Goal: Information Seeking & Learning: Find specific page/section

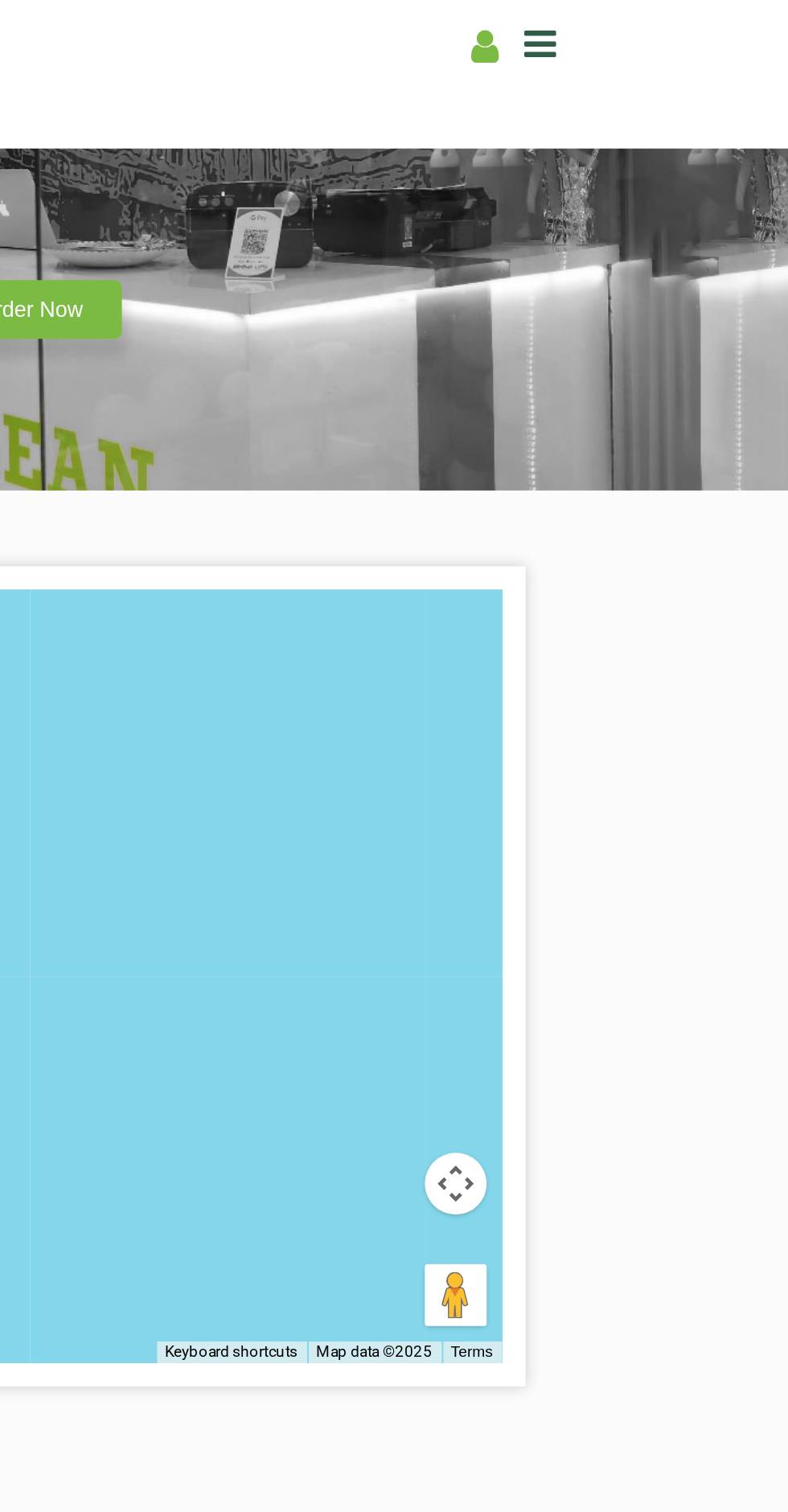
click at [660, 23] on icon at bounding box center [658, 22] width 17 height 20
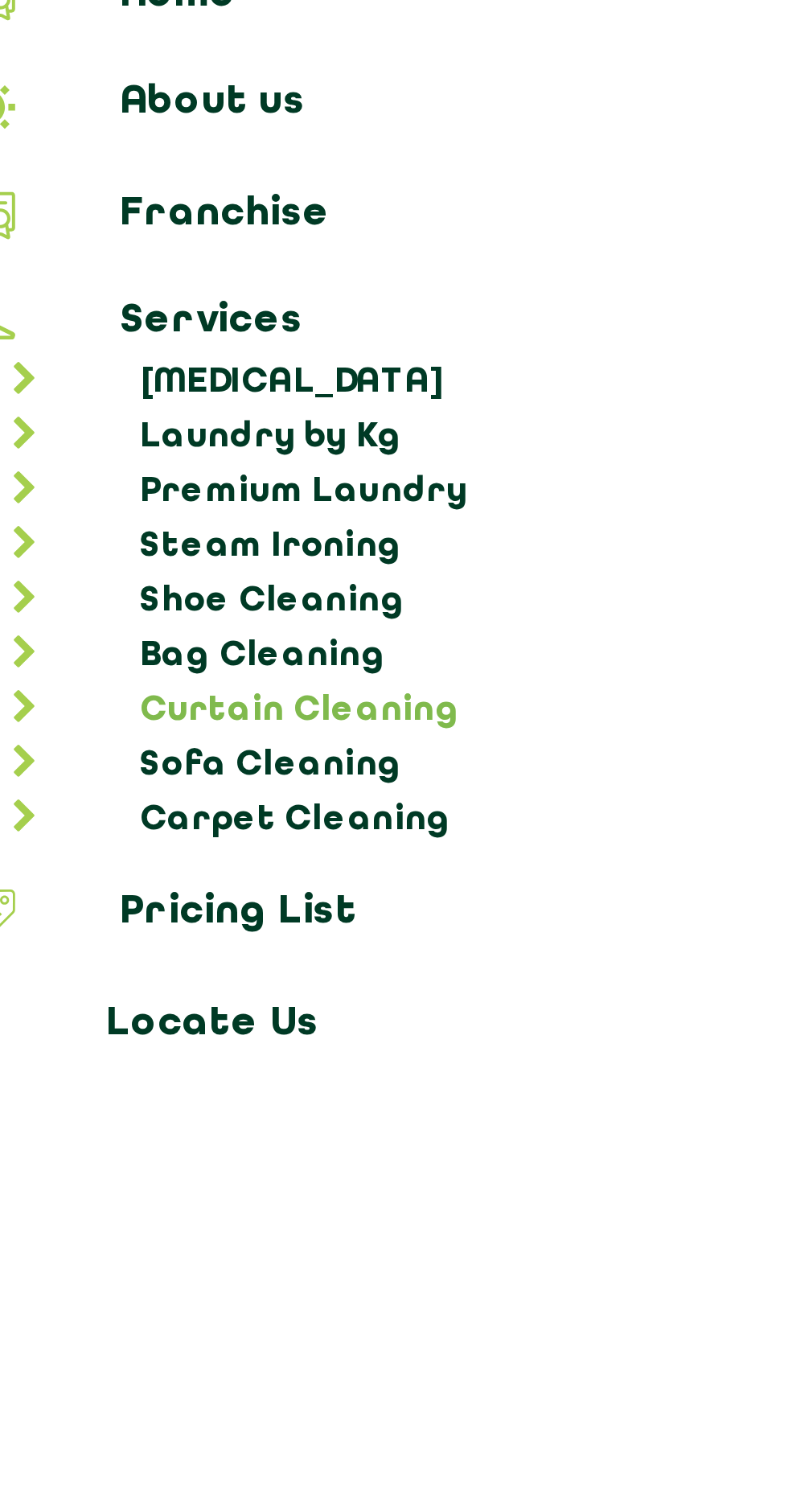
click at [151, 275] on link "Curtain Cleaning" at bounding box center [402, 283] width 760 height 16
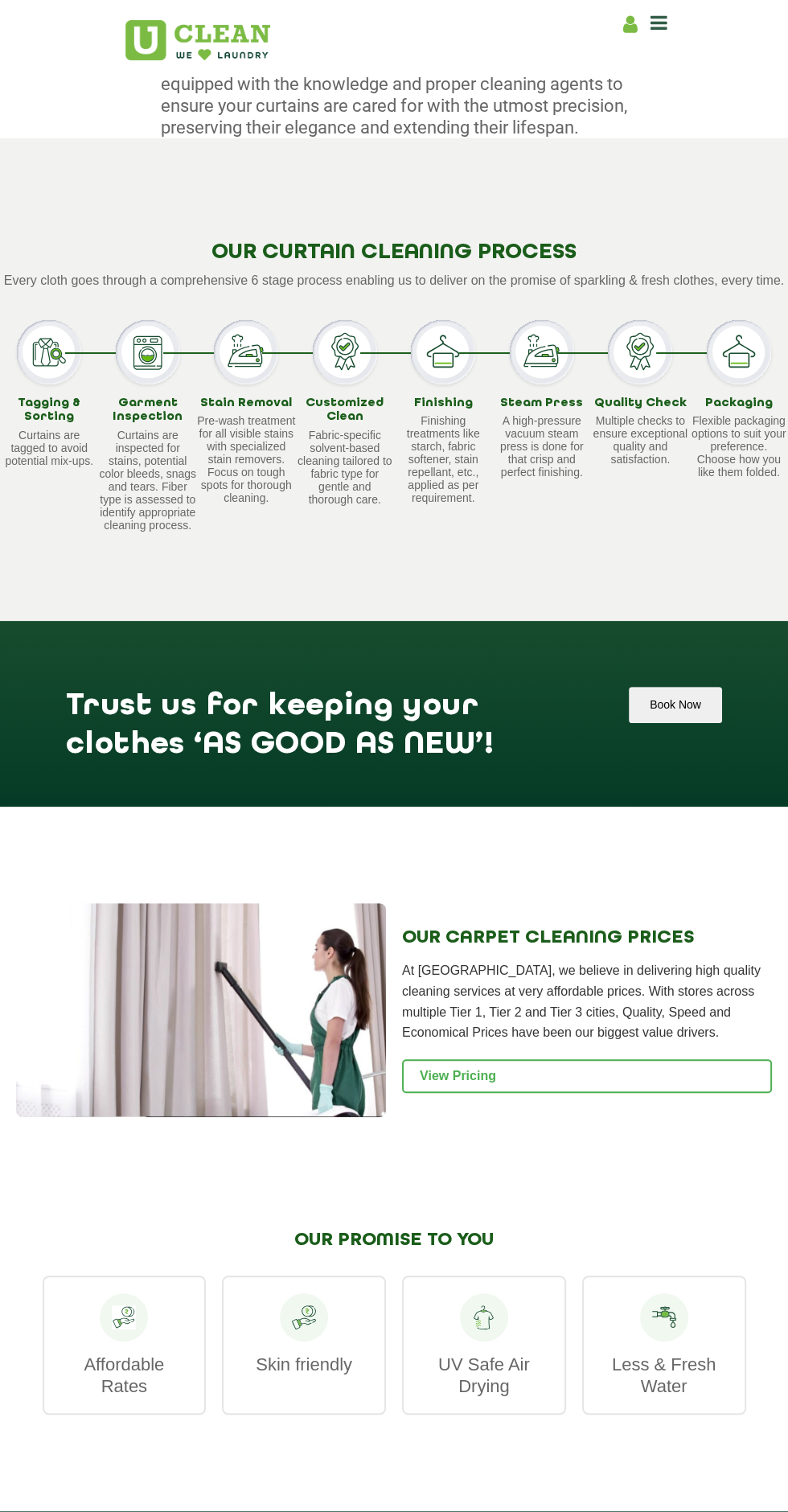
scroll to position [819, 0]
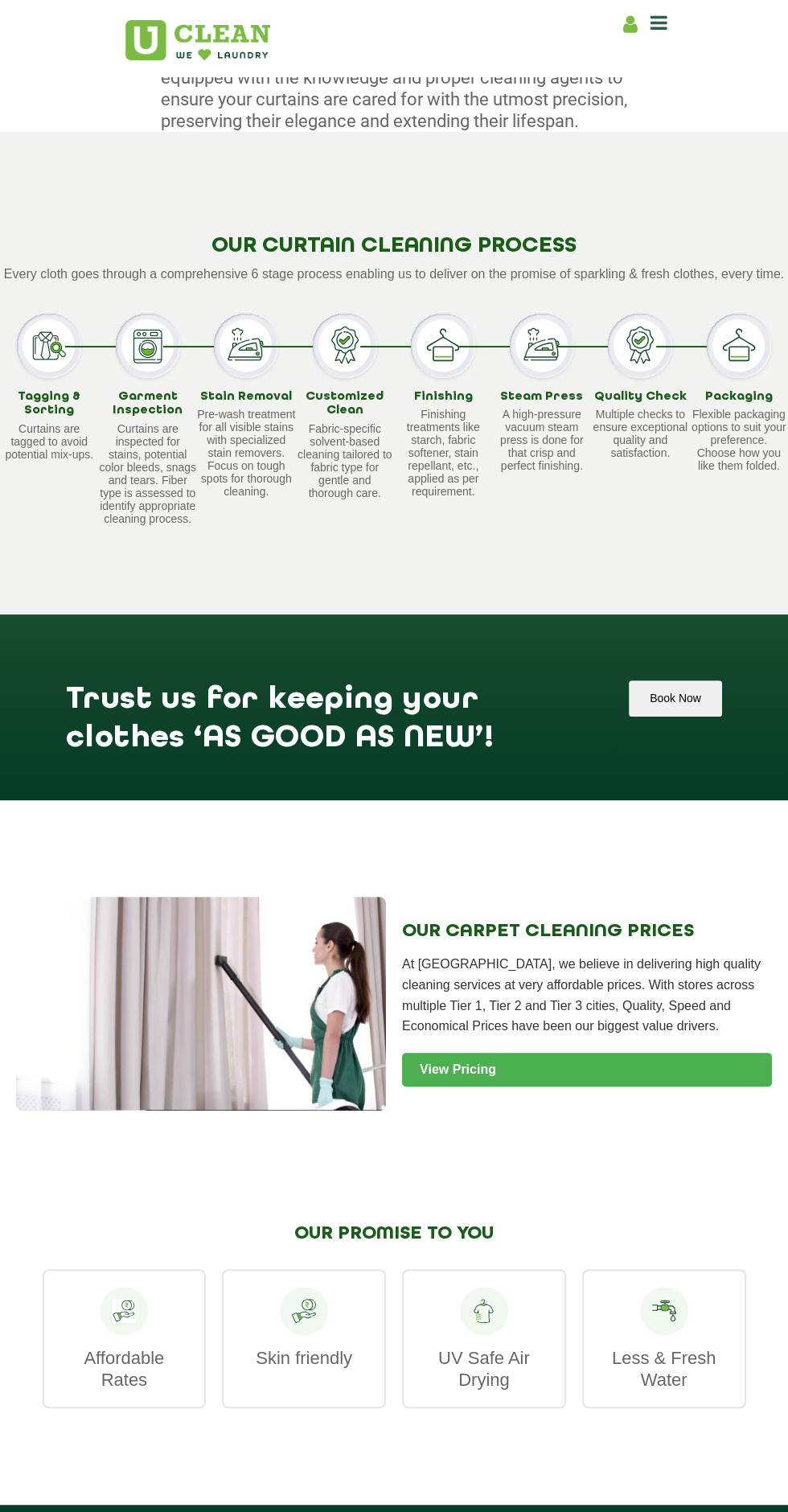
click at [599, 1082] on link "View Pricing" at bounding box center [587, 1070] width 370 height 34
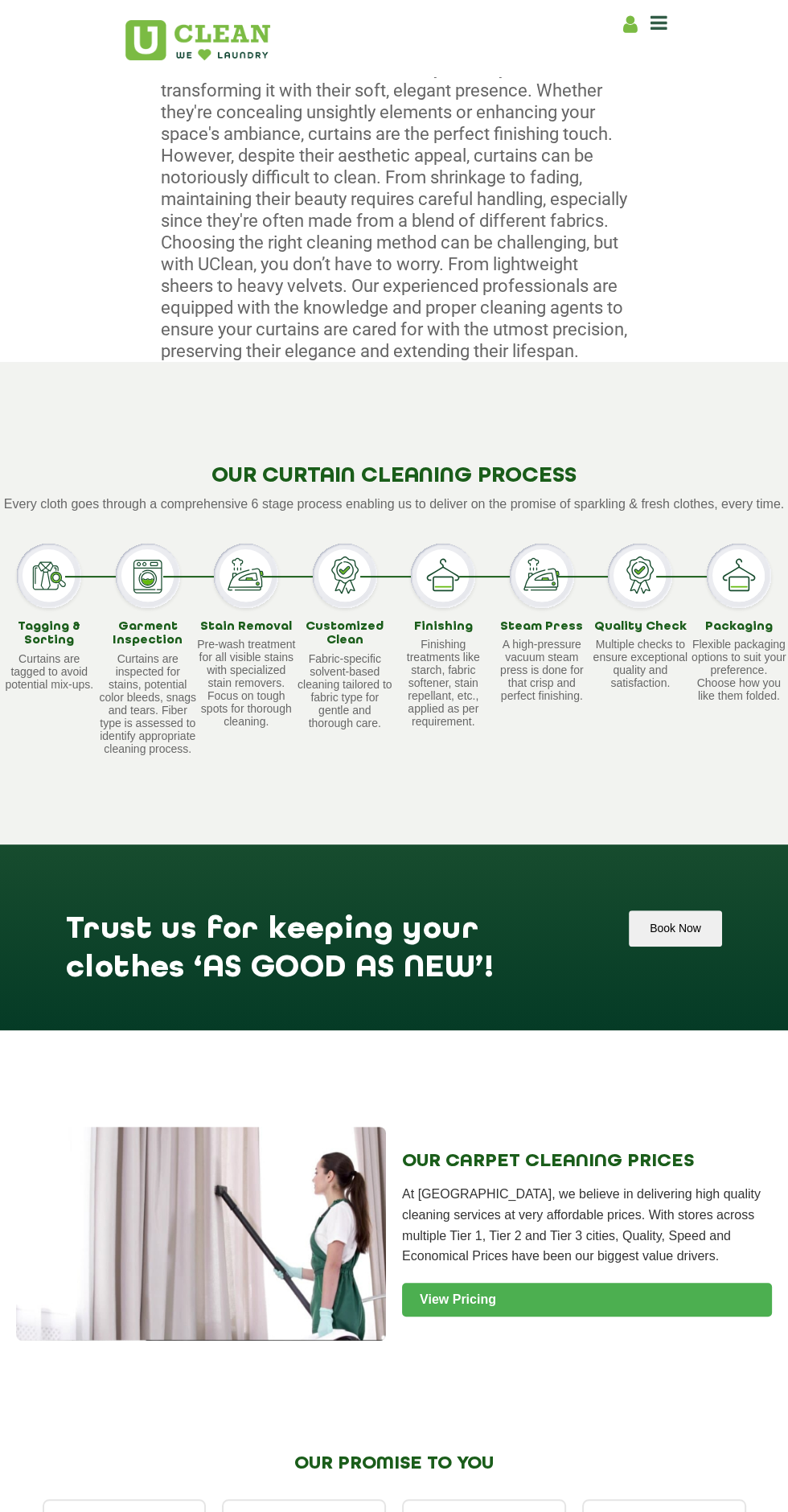
scroll to position [0, 0]
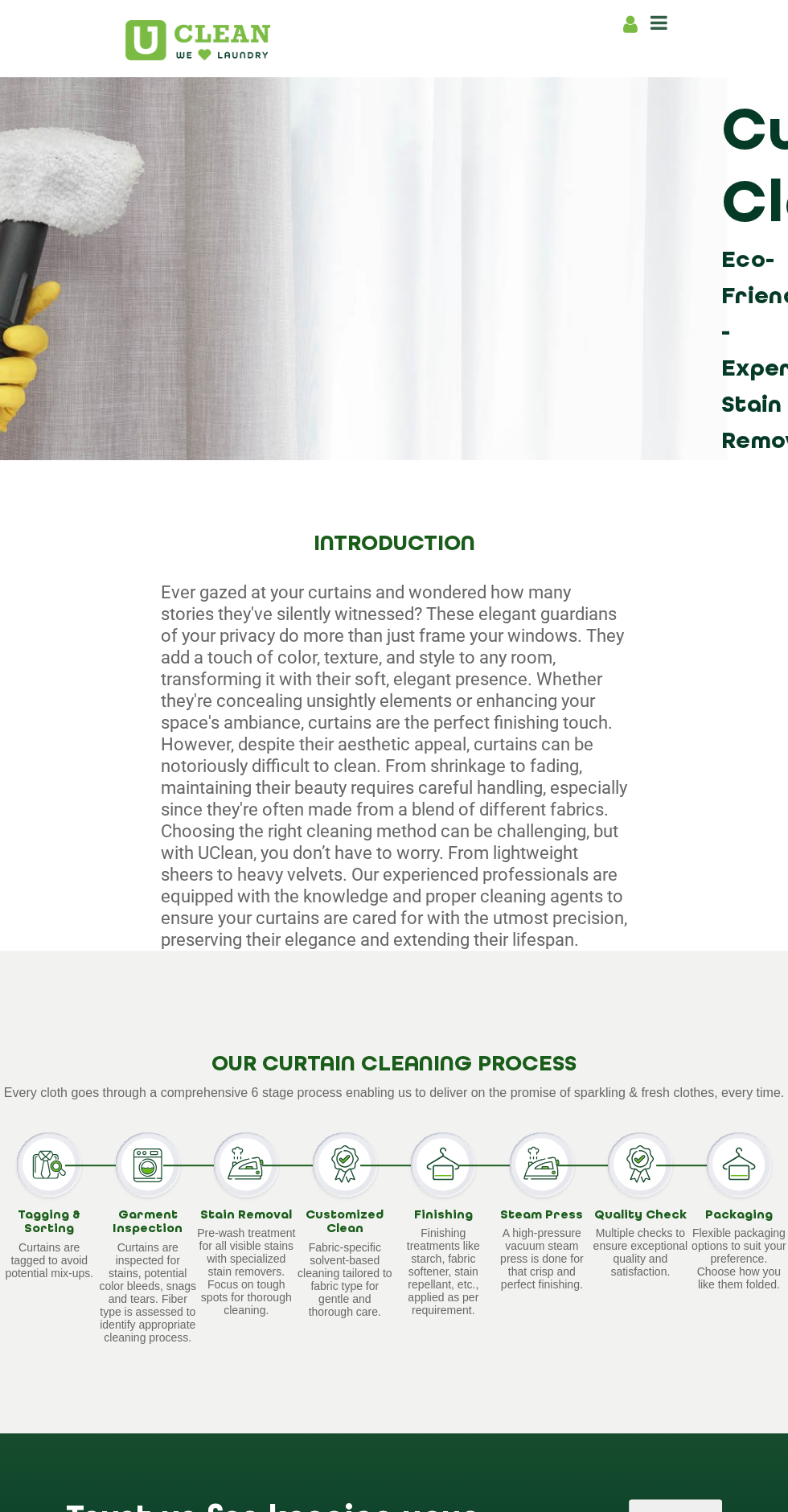
click at [666, 16] on icon at bounding box center [658, 22] width 17 height 20
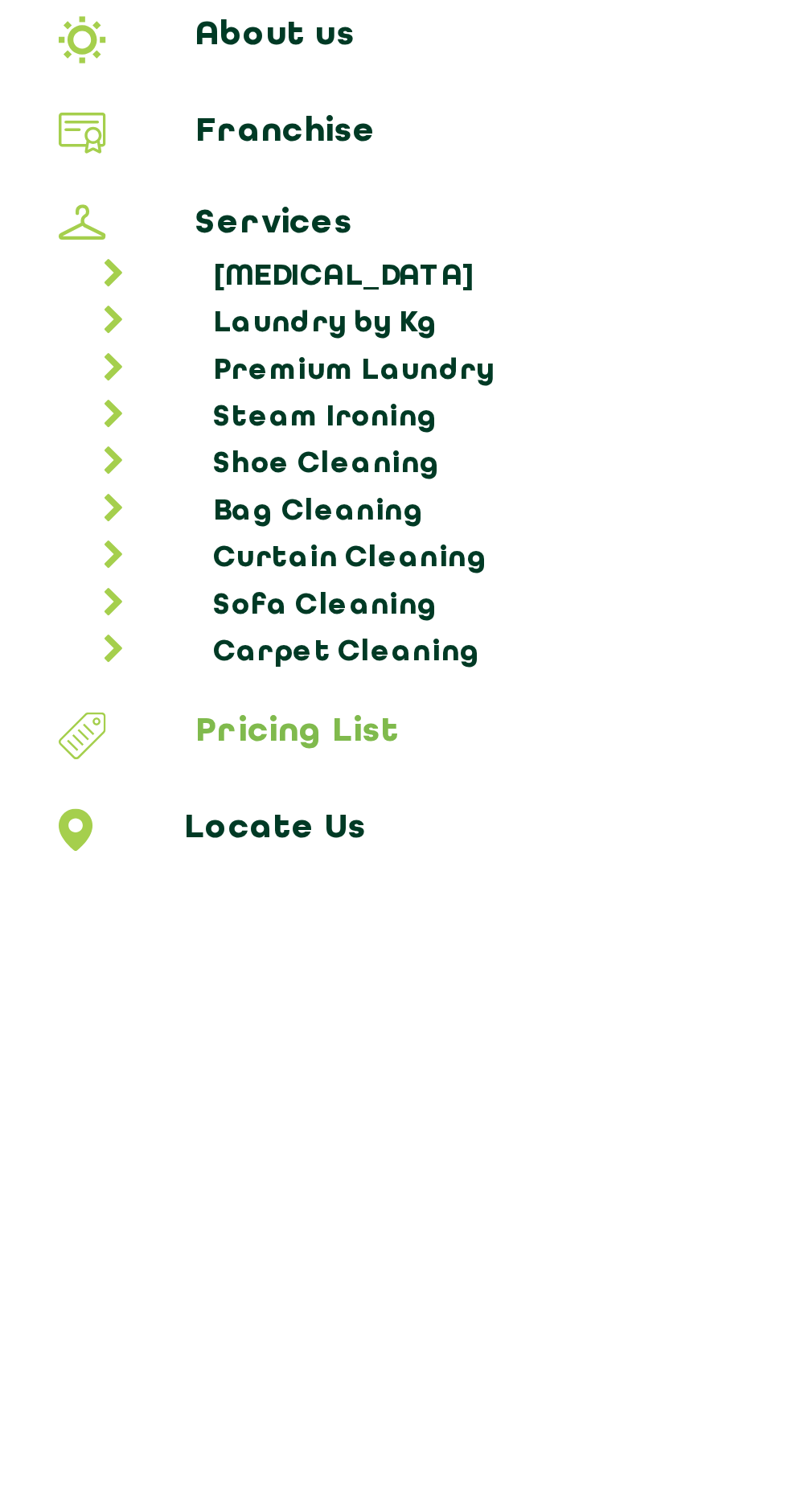
click at [115, 338] on link "Pricing List" at bounding box center [394, 346] width 776 height 21
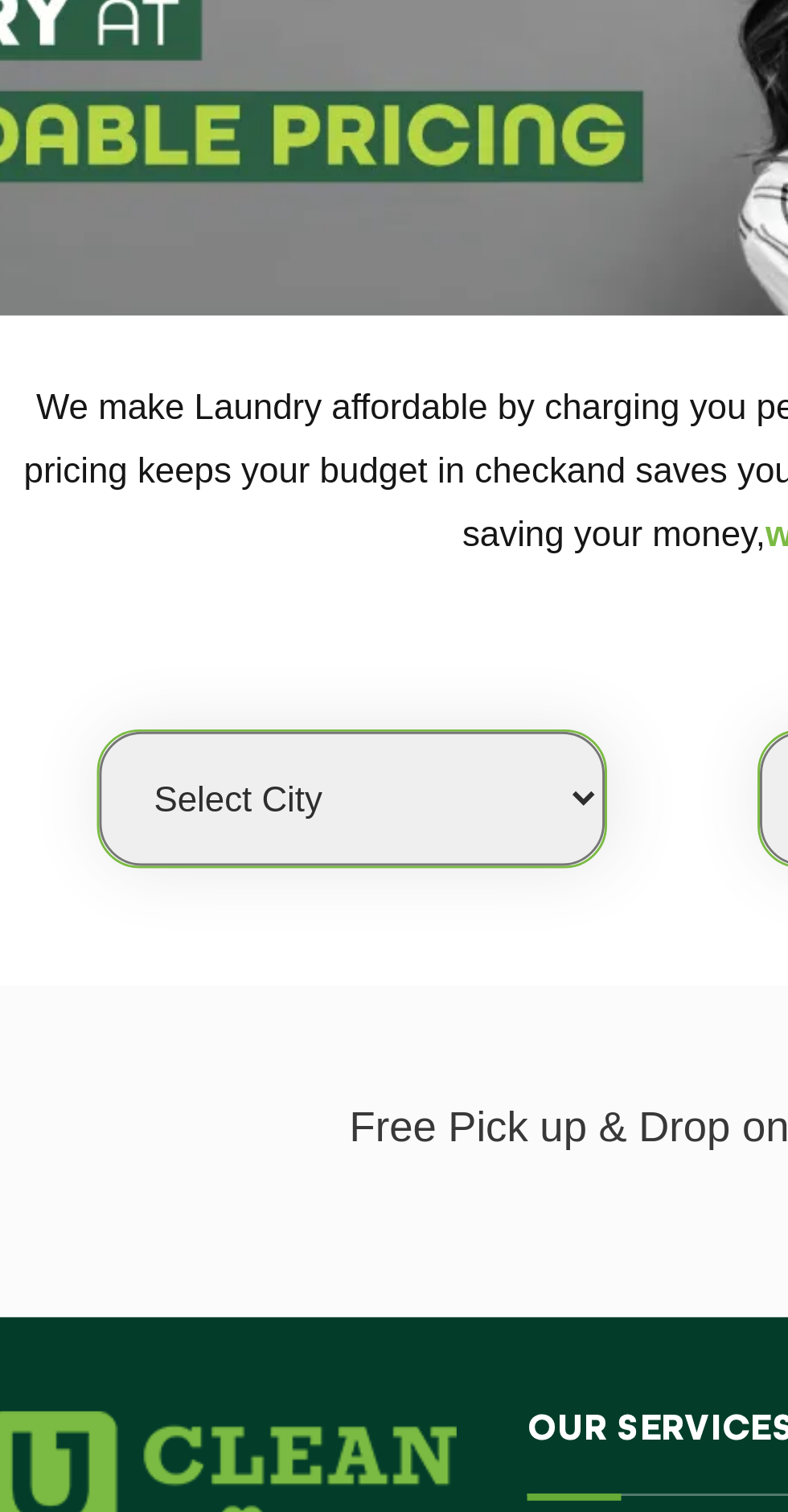
click at [327, 421] on select "Select city" at bounding box center [251, 420] width 173 height 46
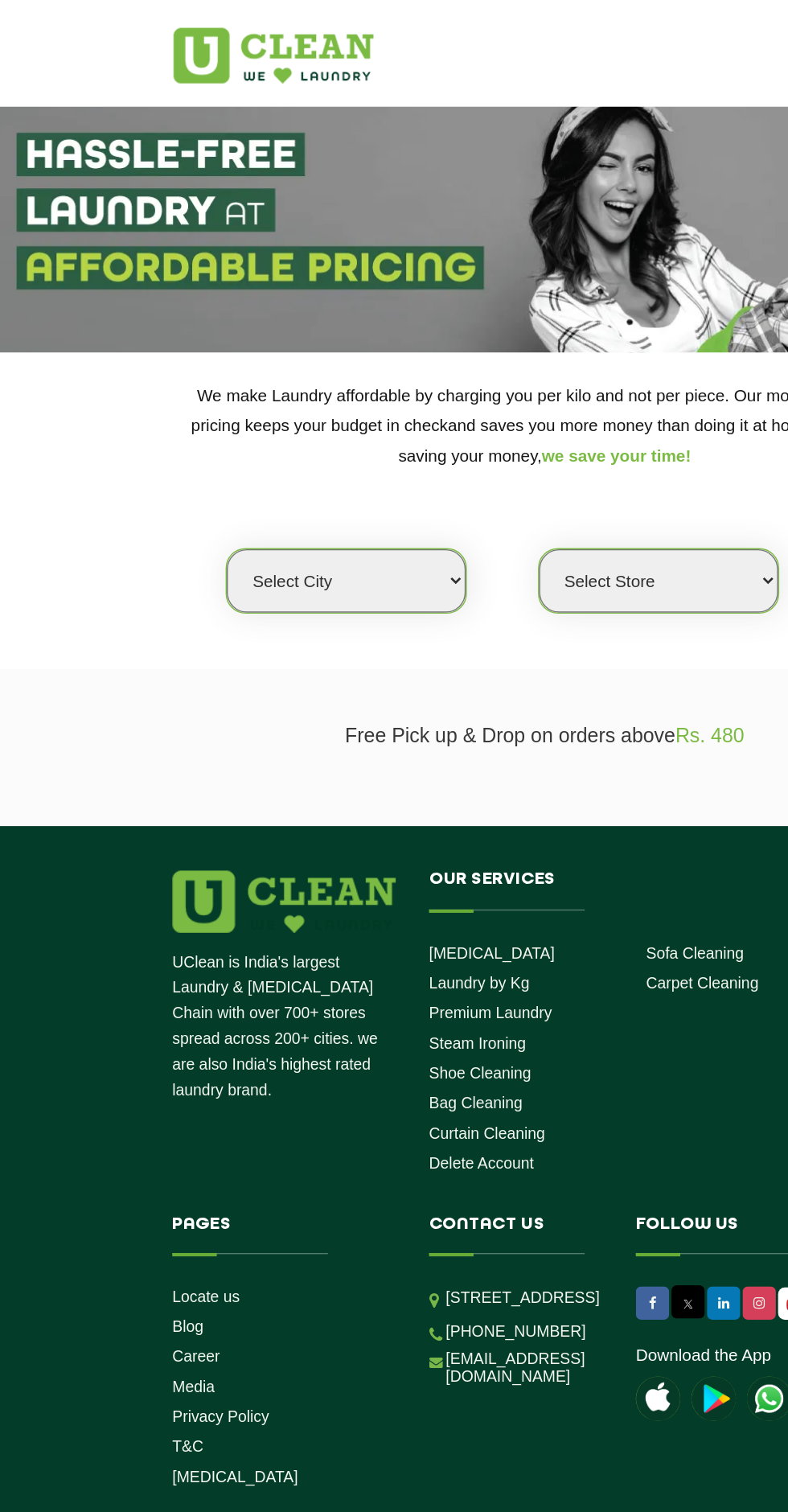
click at [310, 418] on select "Select city" at bounding box center [251, 420] width 173 height 46
click at [474, 414] on select "Select Store" at bounding box center [476, 420] width 173 height 46
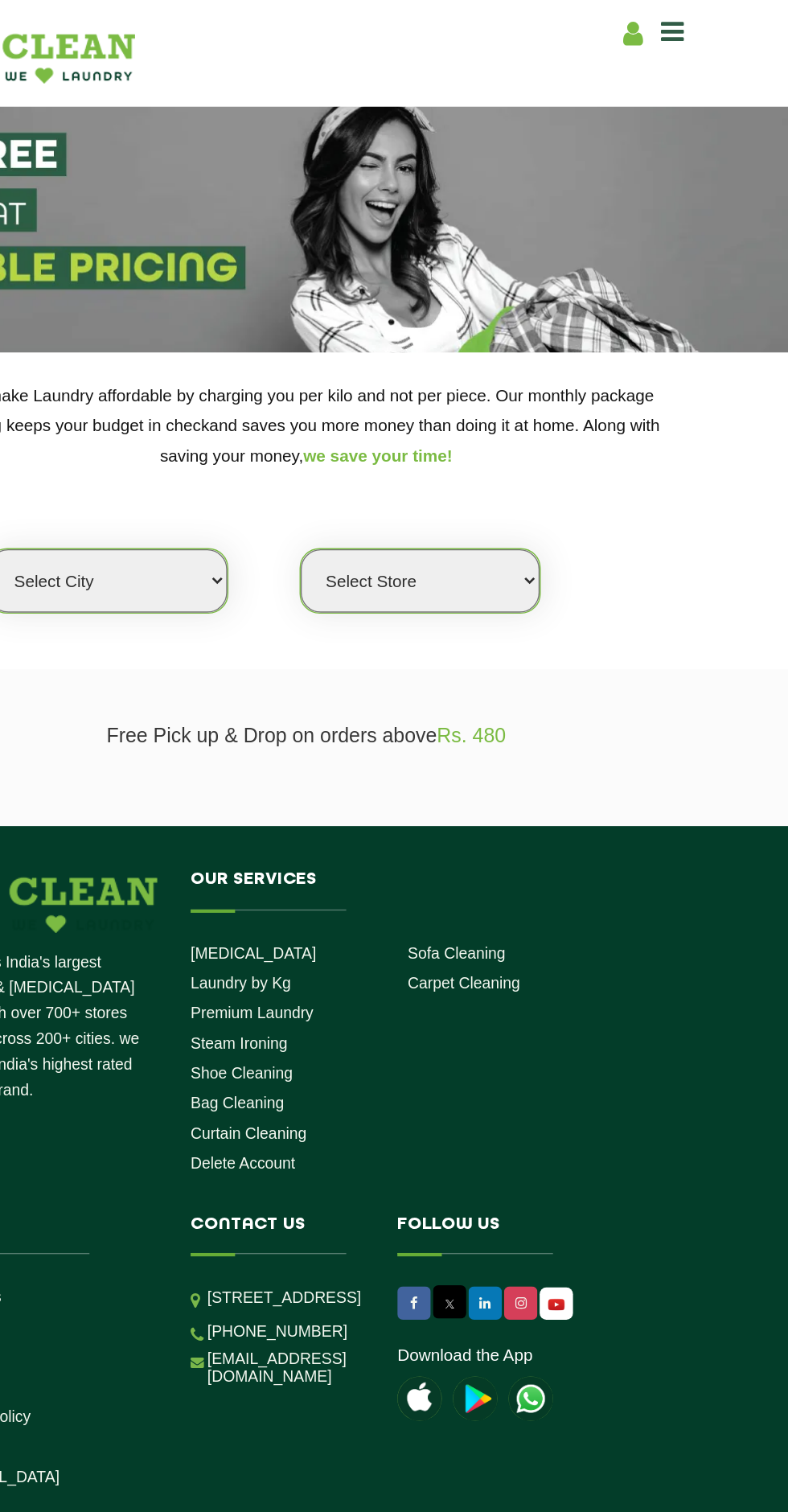
click at [632, 21] on icon at bounding box center [631, 24] width 14 height 20
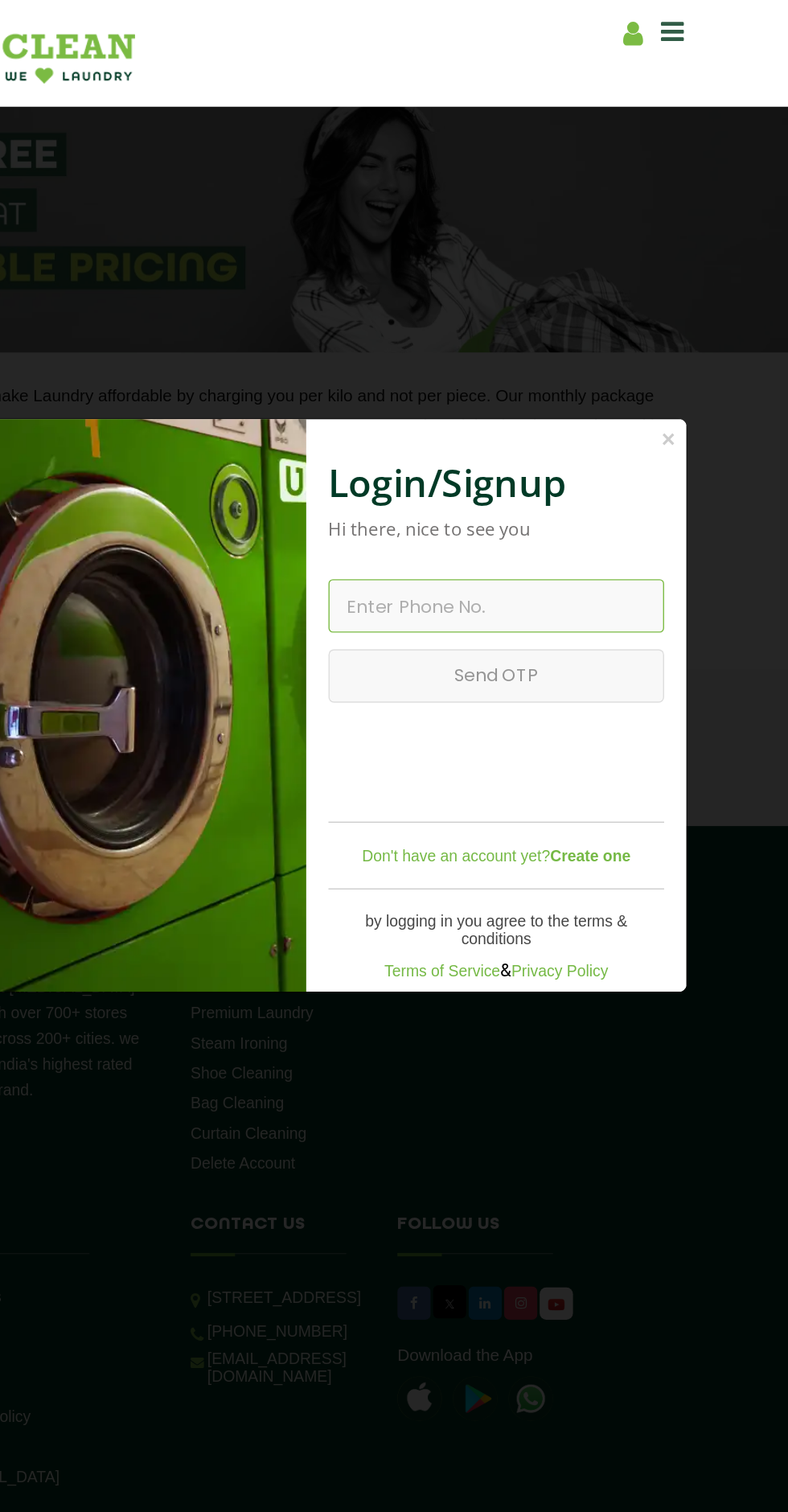
click at [595, 458] on input "text" at bounding box center [531, 438] width 243 height 38
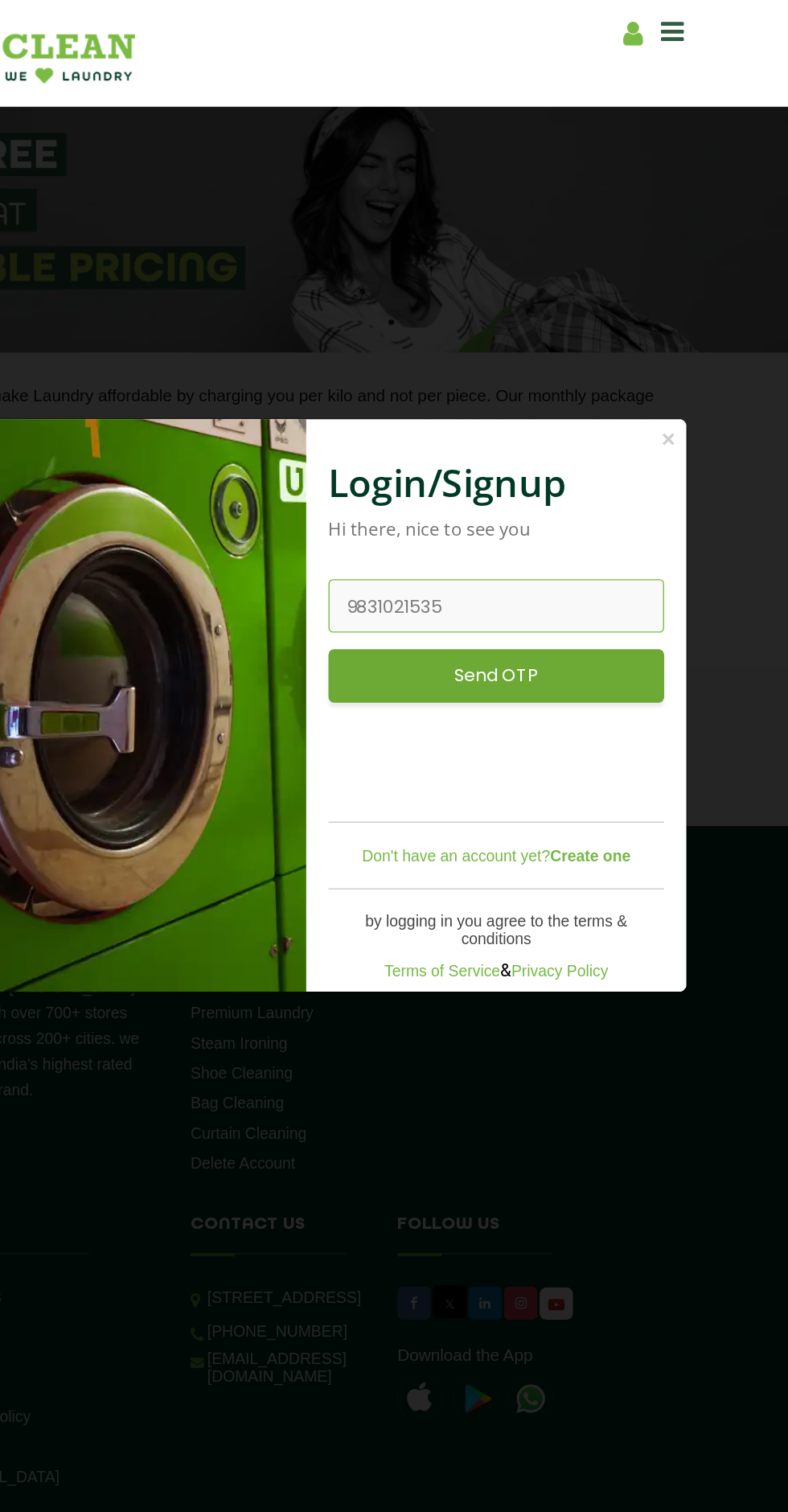
type input "9831021535"
click at [566, 508] on input "Send OTP" at bounding box center [531, 489] width 243 height 38
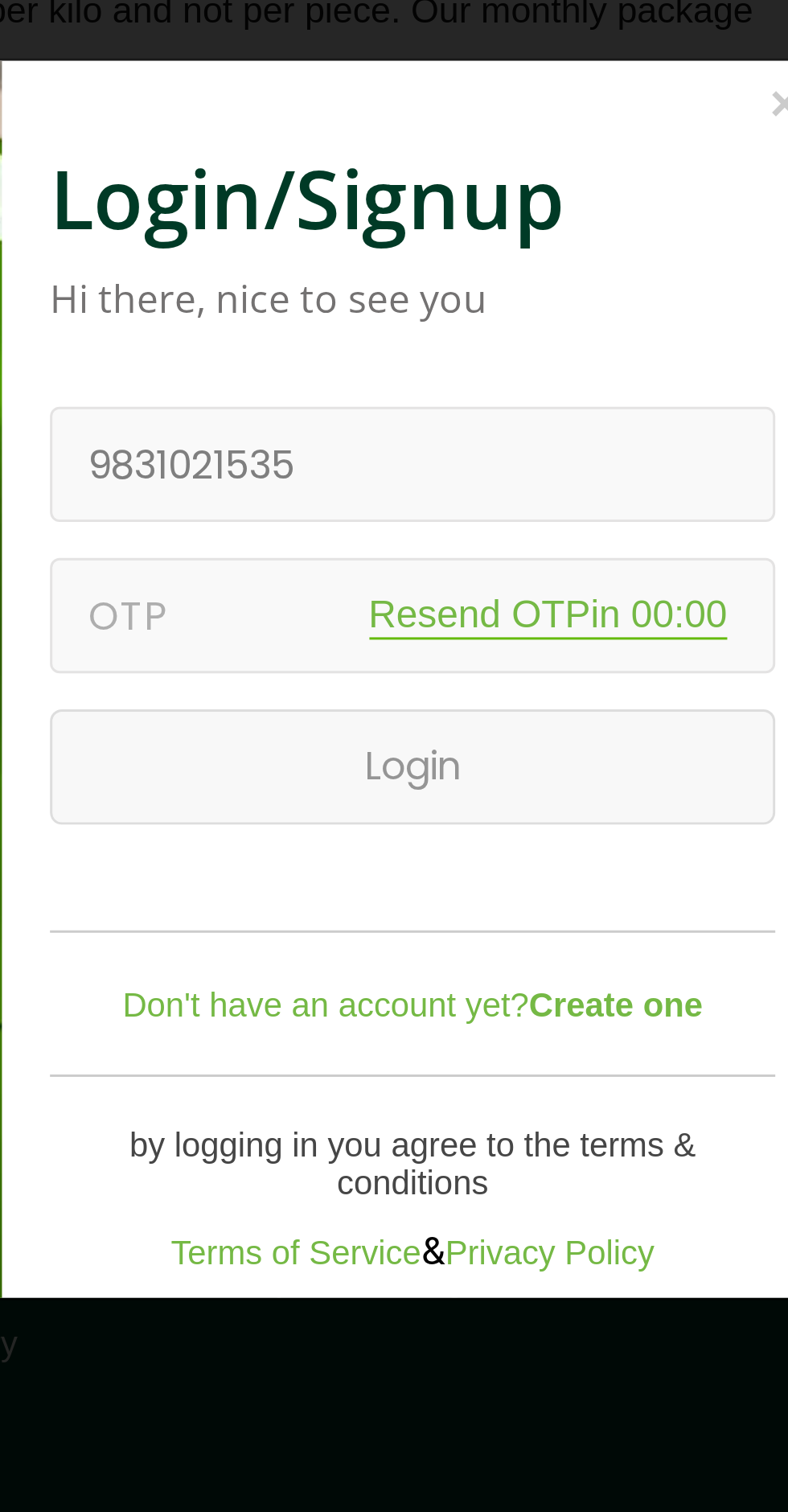
click at [619, 313] on div "× Login/Signup Hi there, nice to see you 9831021535 Resend OTP in 00:00 Send OT…" at bounding box center [394, 756] width 788 height 1512
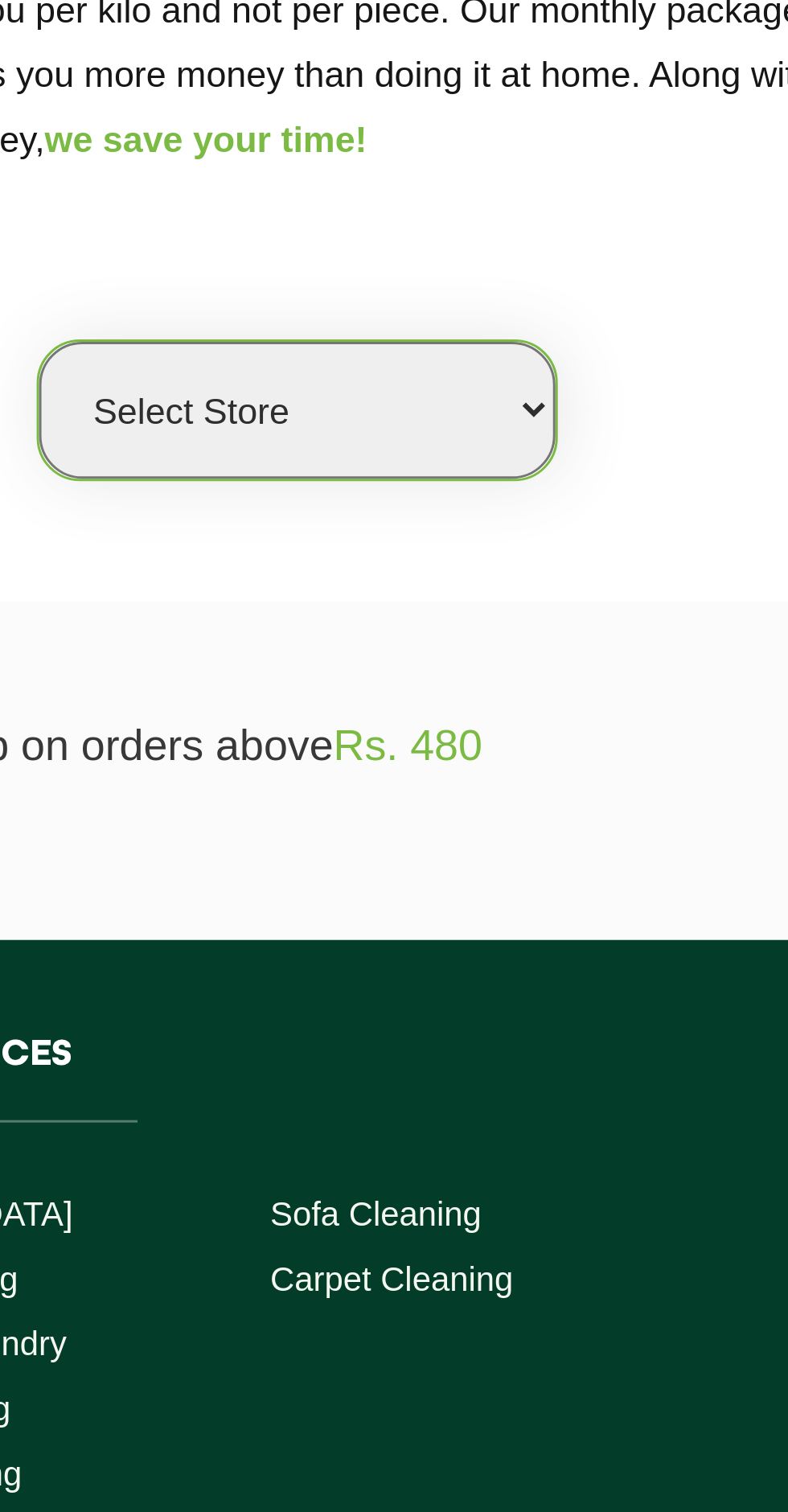
click at [553, 422] on select "Select Store" at bounding box center [476, 420] width 173 height 46
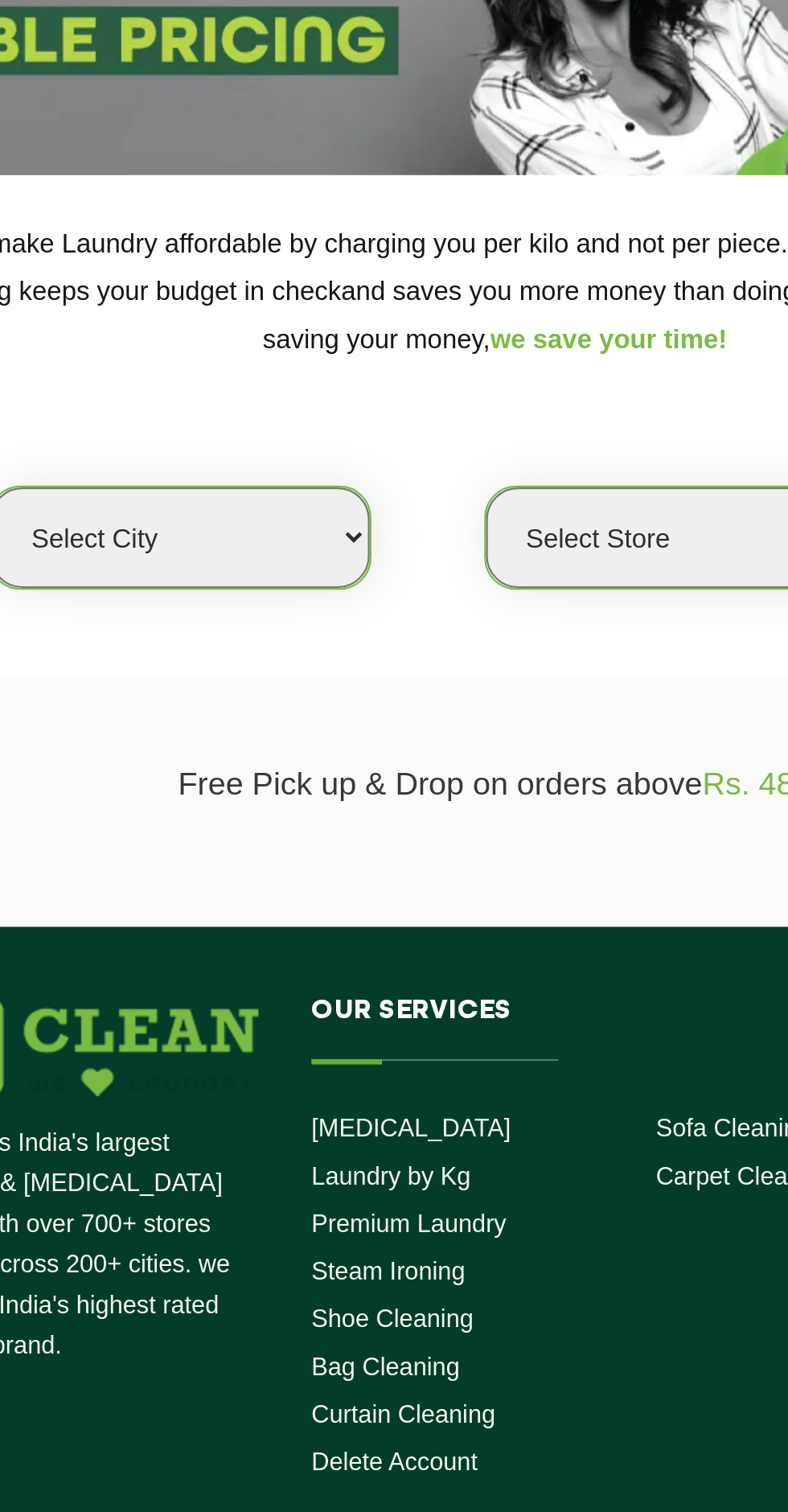
click at [312, 419] on select "Select city" at bounding box center [251, 420] width 173 height 46
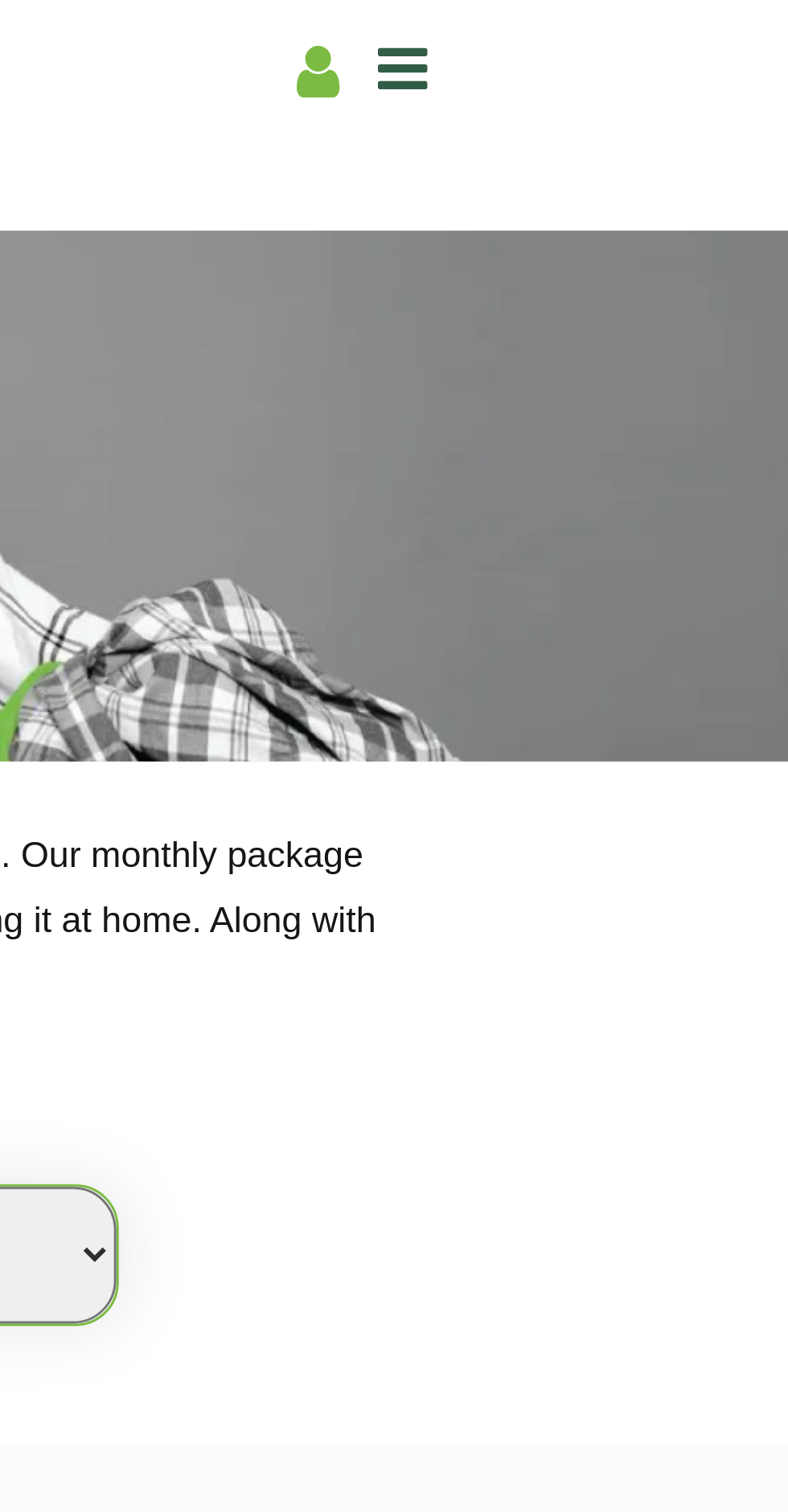
click at [630, 22] on icon at bounding box center [631, 24] width 14 height 20
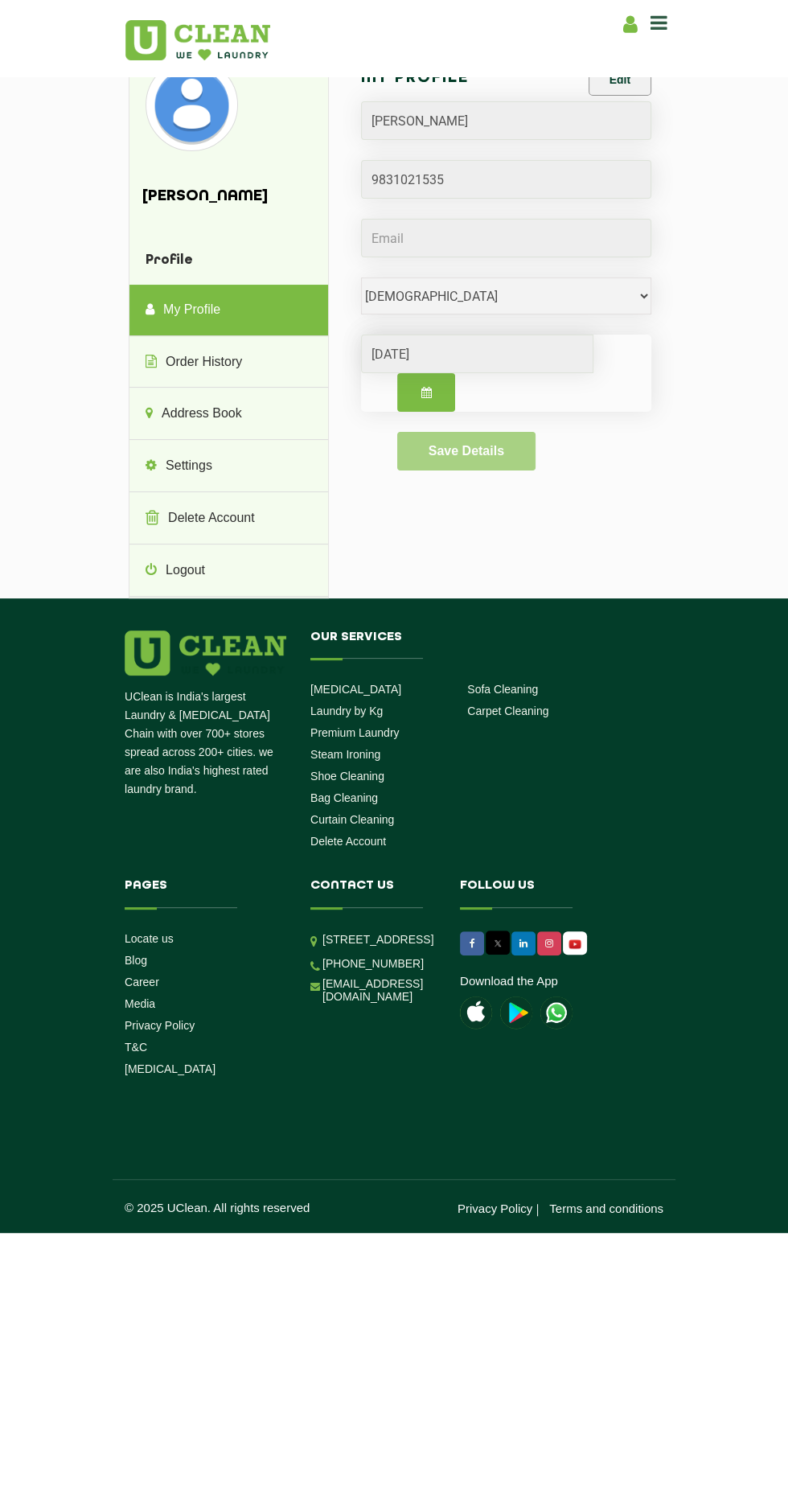
click at [659, 22] on icon at bounding box center [658, 22] width 17 height 20
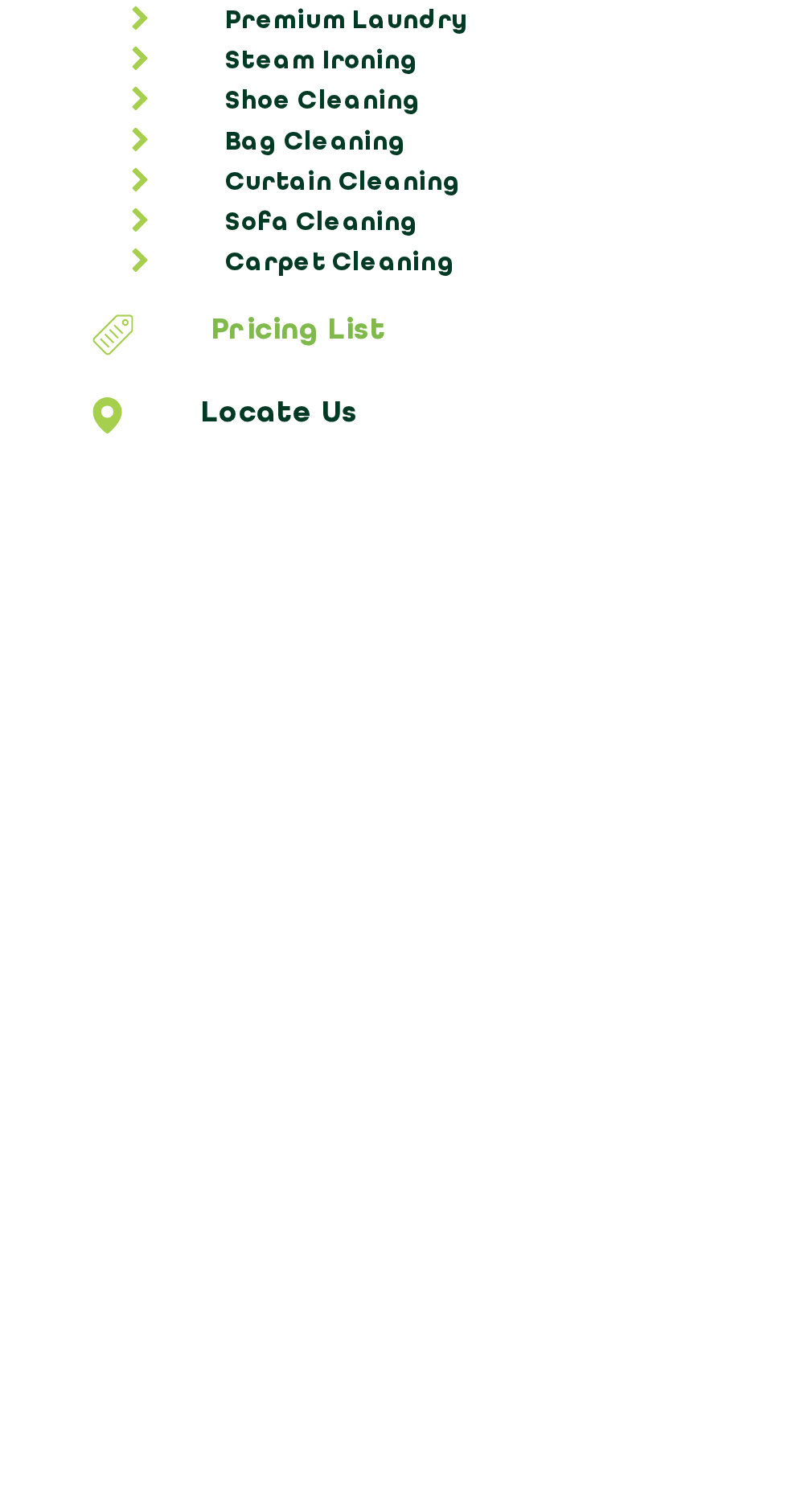
click at [113, 335] on link "Pricing List" at bounding box center [394, 346] width 776 height 21
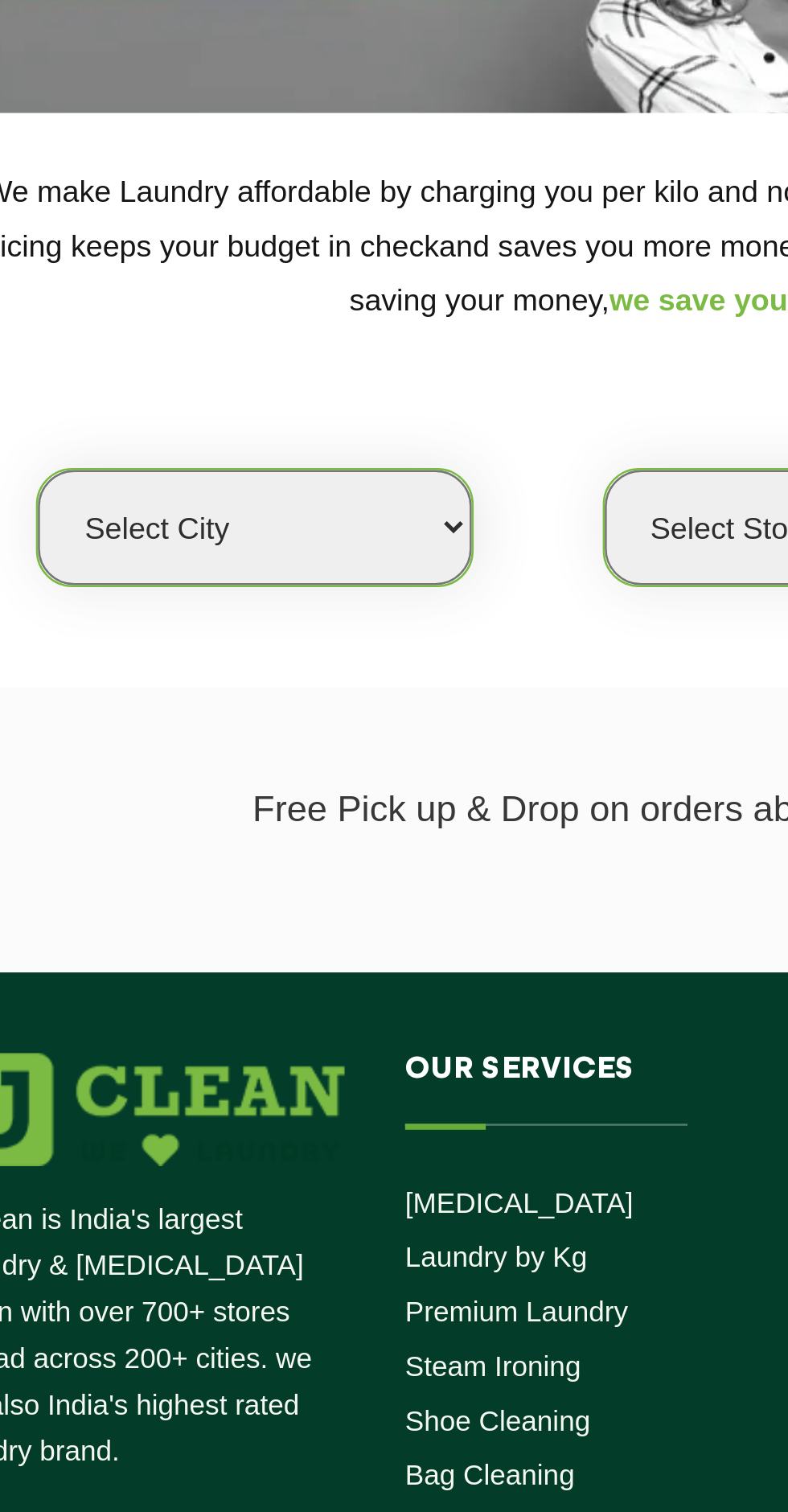
click at [322, 421] on select "Select city [GEOGRAPHIC_DATA] [GEOGRAPHIC_DATA] [GEOGRAPHIC_DATA] [GEOGRAPHIC_D…" at bounding box center [251, 420] width 173 height 46
select select "8"
click at [164, 397] on select "Select city [GEOGRAPHIC_DATA] [GEOGRAPHIC_DATA] [GEOGRAPHIC_DATA] [GEOGRAPHIC_D…" at bounding box center [251, 420] width 173 height 46
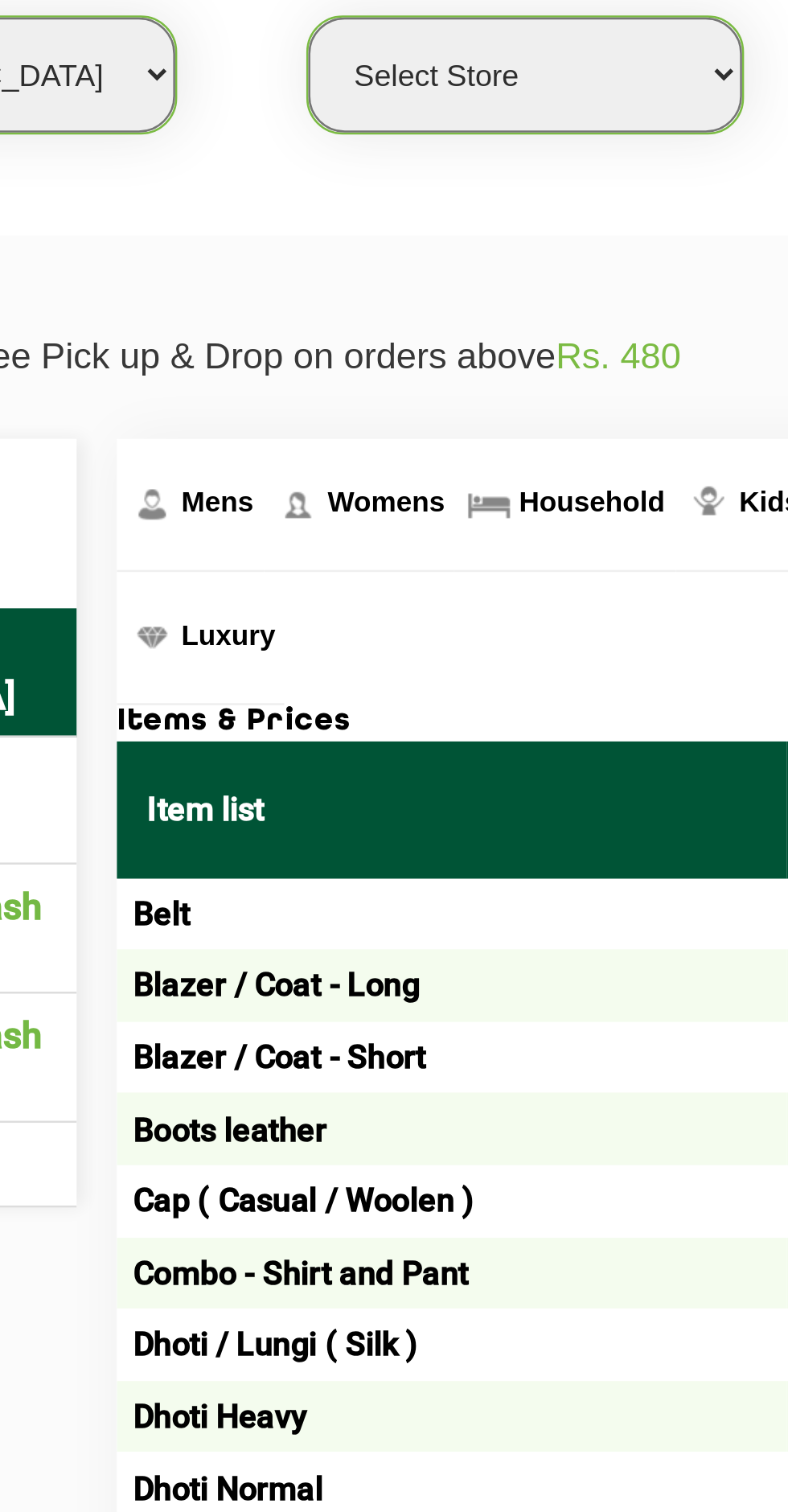
click at [522, 418] on select "Select Store [GEOGRAPHIC_DATA] [GEOGRAPHIC_DATA] [GEOGRAPHIC_DATA] [GEOGRAPHIC_…" at bounding box center [476, 420] width 173 height 46
select select "486"
click at [390, 397] on select "Select Store [GEOGRAPHIC_DATA] [GEOGRAPHIC_DATA] [GEOGRAPHIC_DATA] [GEOGRAPHIC_…" at bounding box center [476, 420] width 173 height 46
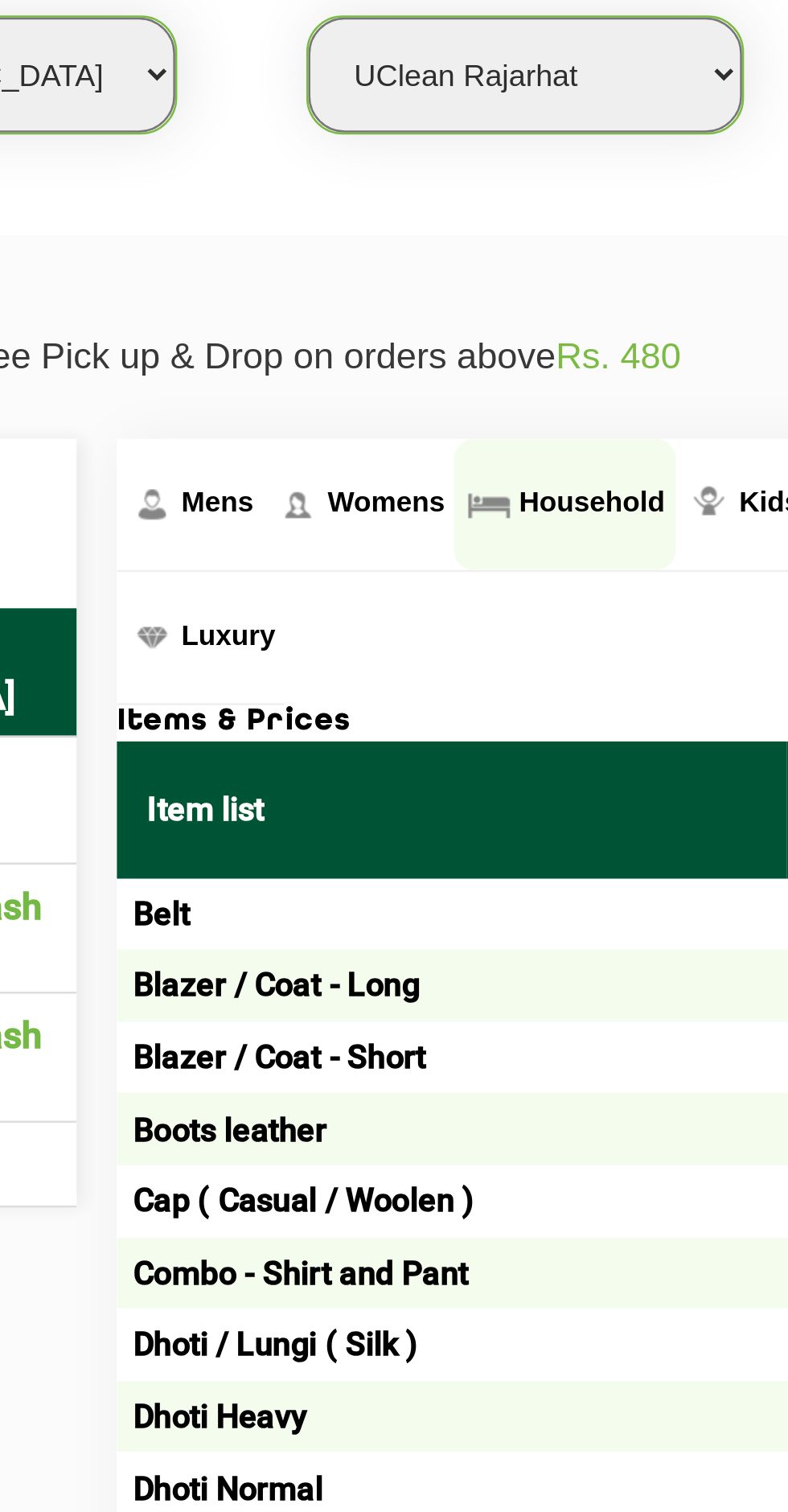
click at [492, 589] on span "Household" at bounding box center [502, 590] width 58 height 12
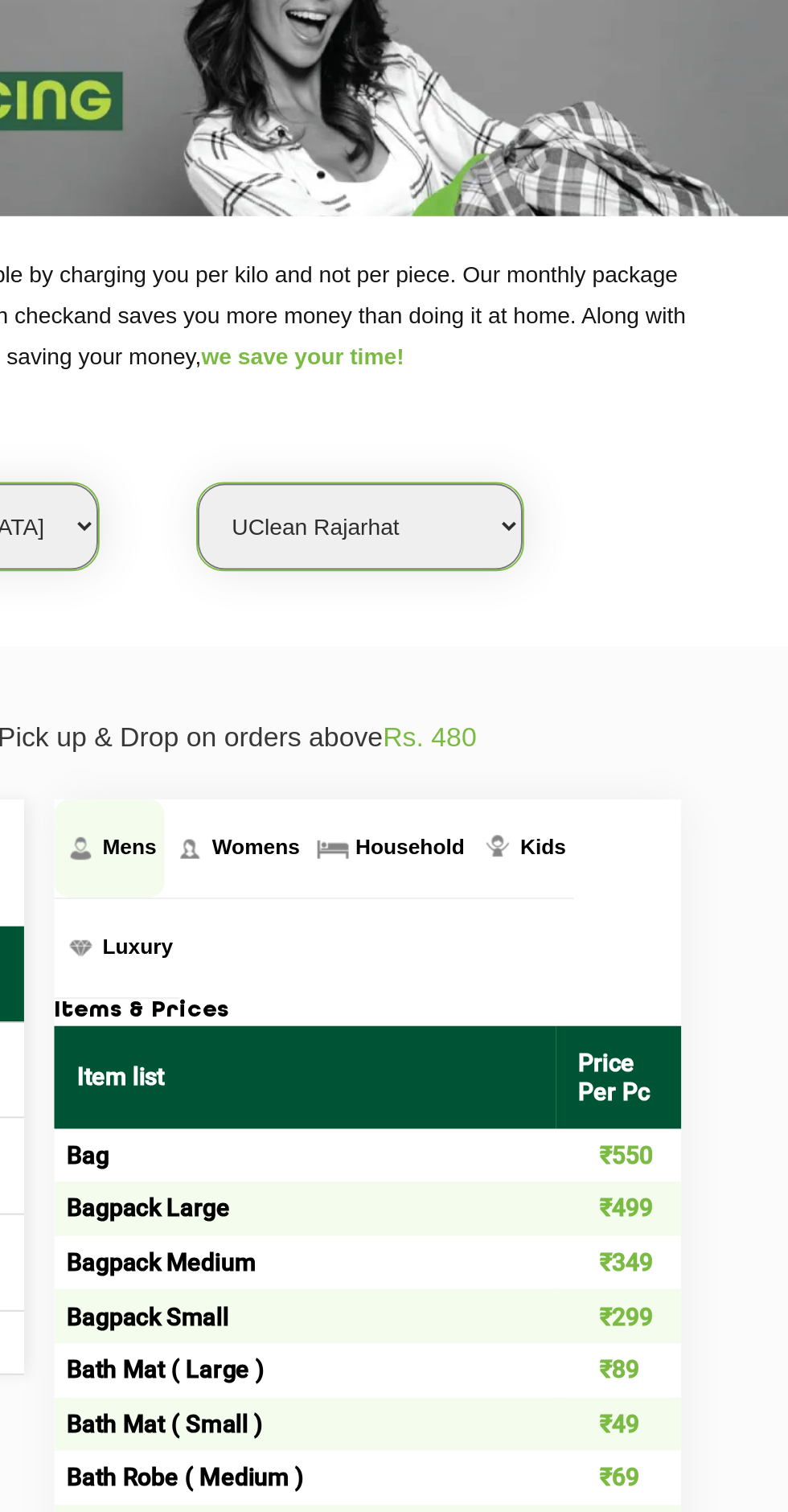
click at [349, 590] on span "Mens" at bounding box center [354, 590] width 29 height 12
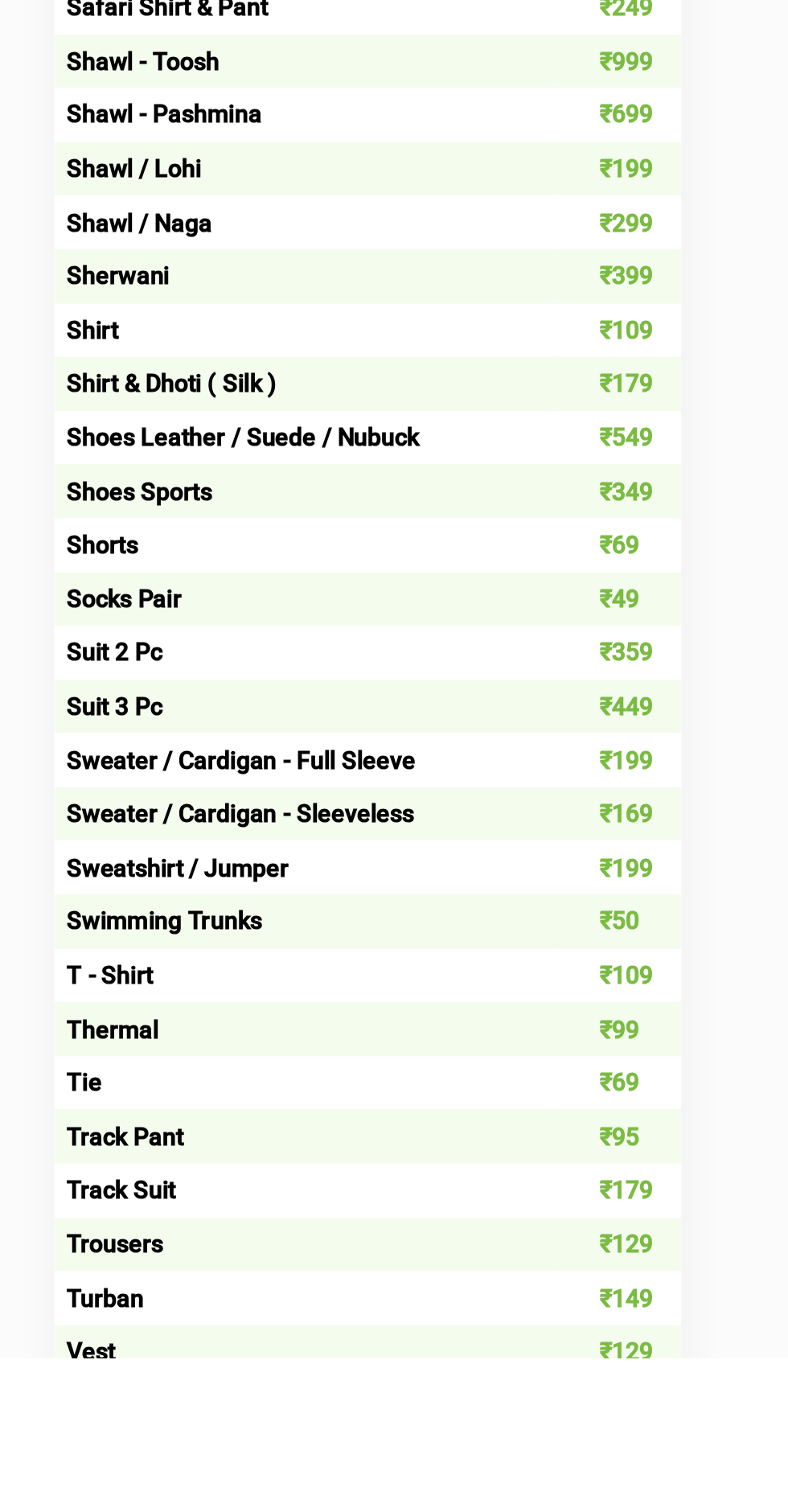
scroll to position [994, 0]
